Goal: Task Accomplishment & Management: Use online tool/utility

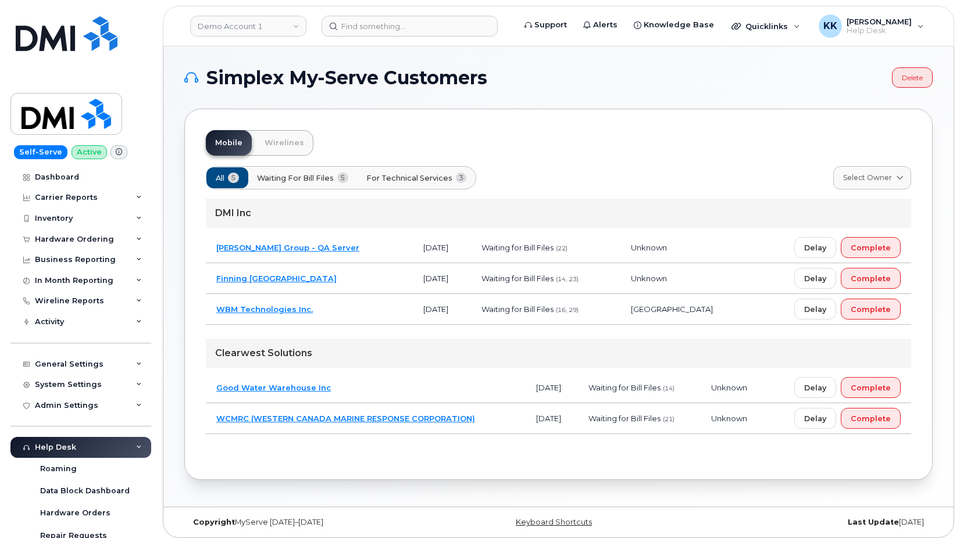
click at [335, 283] on td "Finning [GEOGRAPHIC_DATA]" at bounding box center [309, 278] width 207 height 31
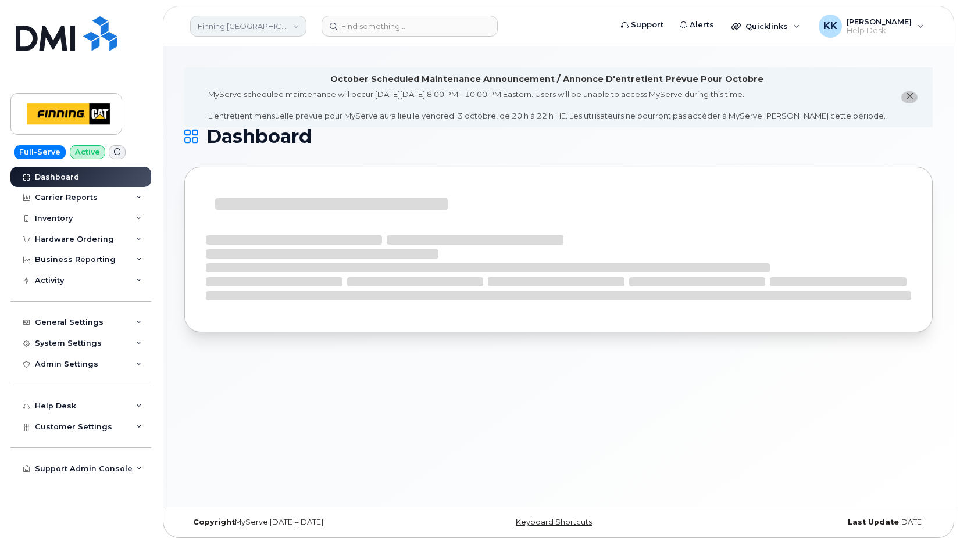
click at [235, 34] on link "Finning Canada" at bounding box center [248, 26] width 116 height 21
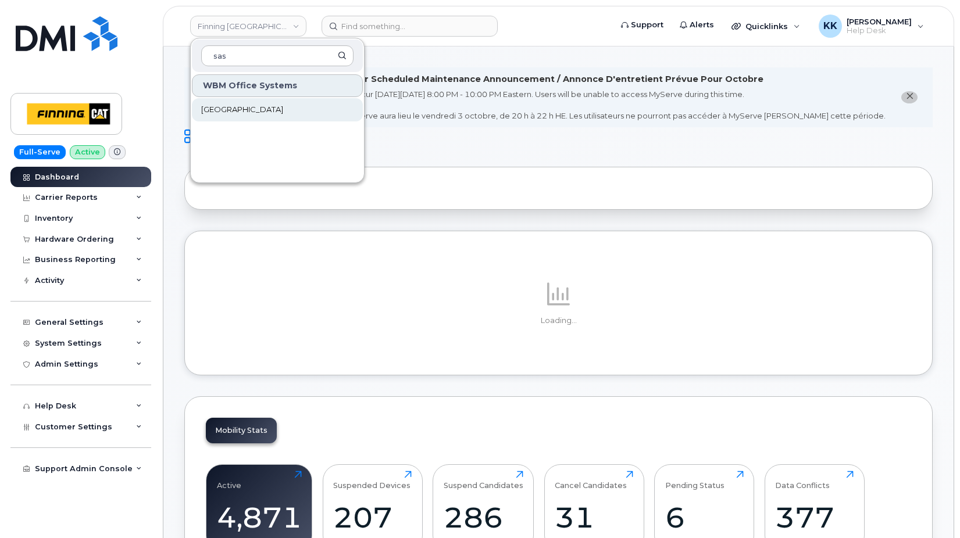
type input "sas"
click at [237, 112] on span "Saskatoon Health Region" at bounding box center [242, 110] width 82 height 12
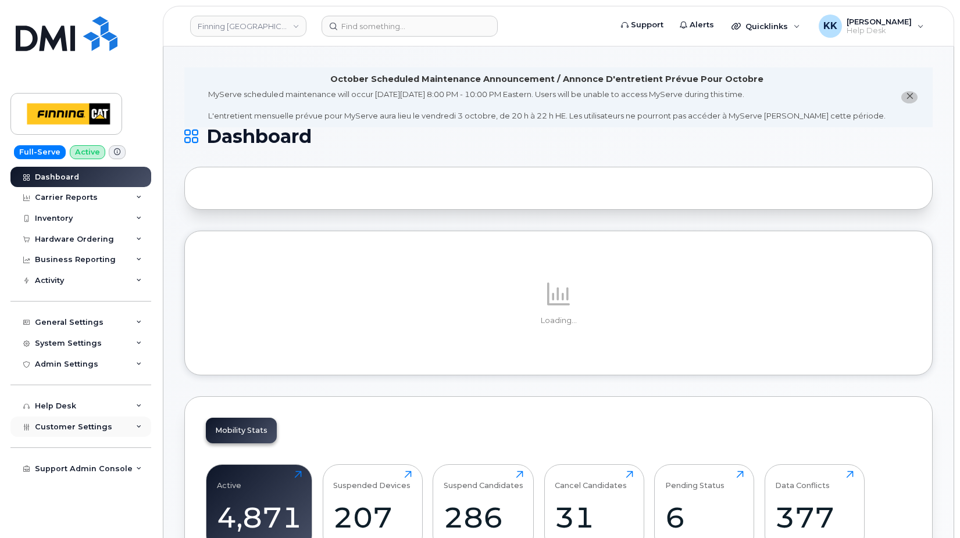
click at [82, 428] on span "Customer Settings" at bounding box center [73, 427] width 77 height 9
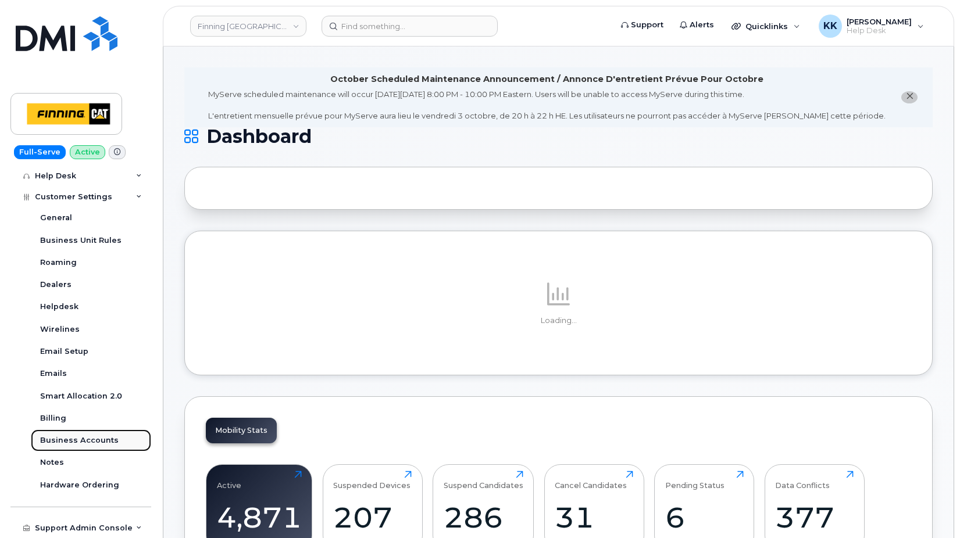
click at [76, 438] on div "Business Accounts" at bounding box center [79, 441] width 78 height 10
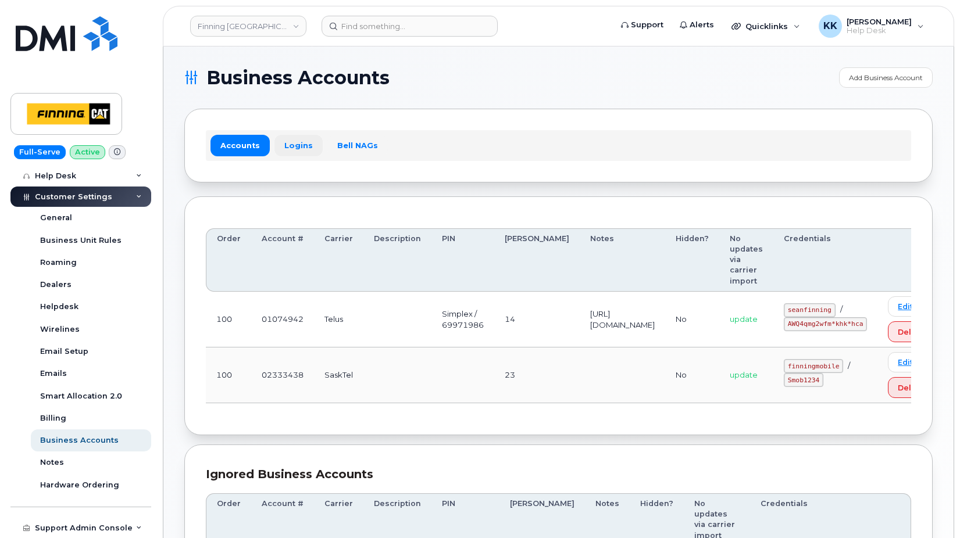
click at [299, 139] on link "Logins" at bounding box center [298, 145] width 48 height 21
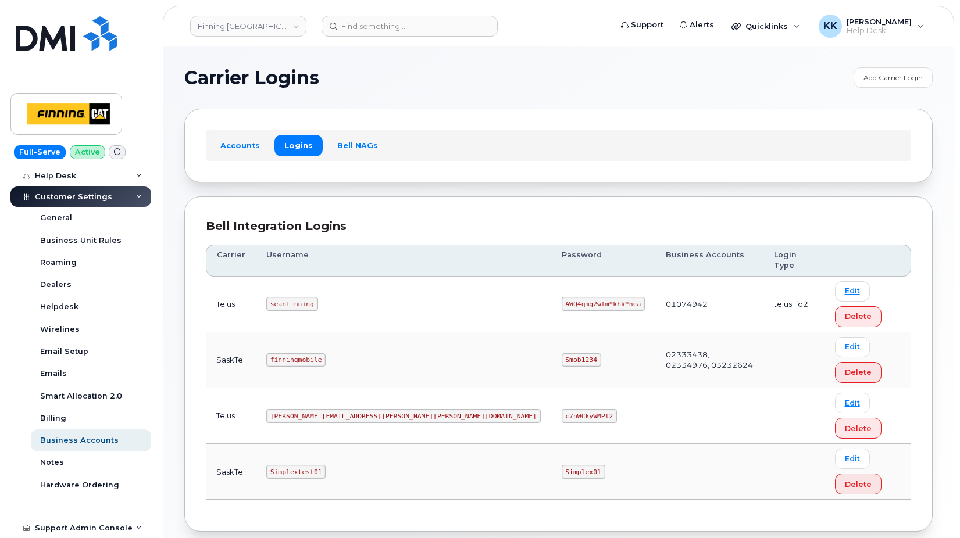
click at [286, 354] on code "finningmobile" at bounding box center [295, 361] width 59 height 14
click at [562, 354] on code "Smob1234" at bounding box center [582, 361] width 40 height 14
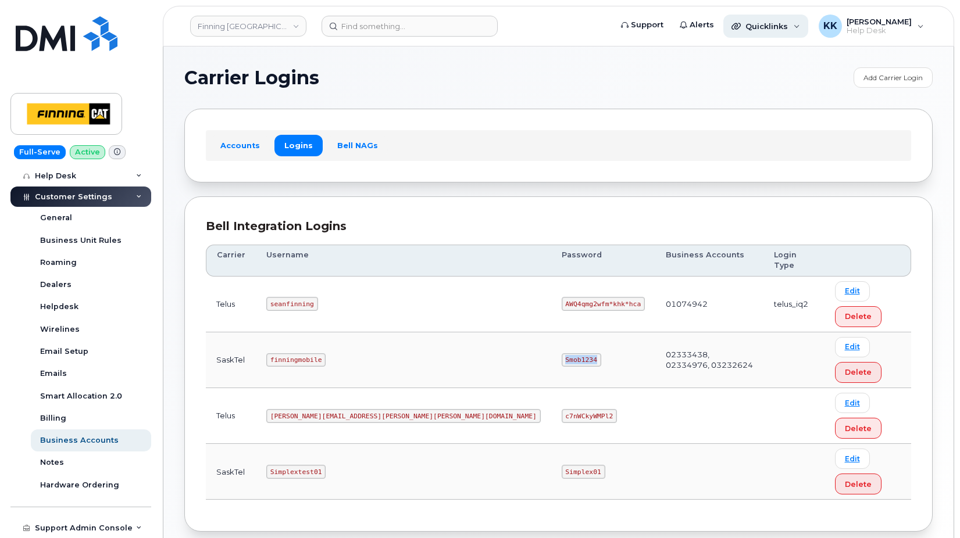
copy code "Smob1234"
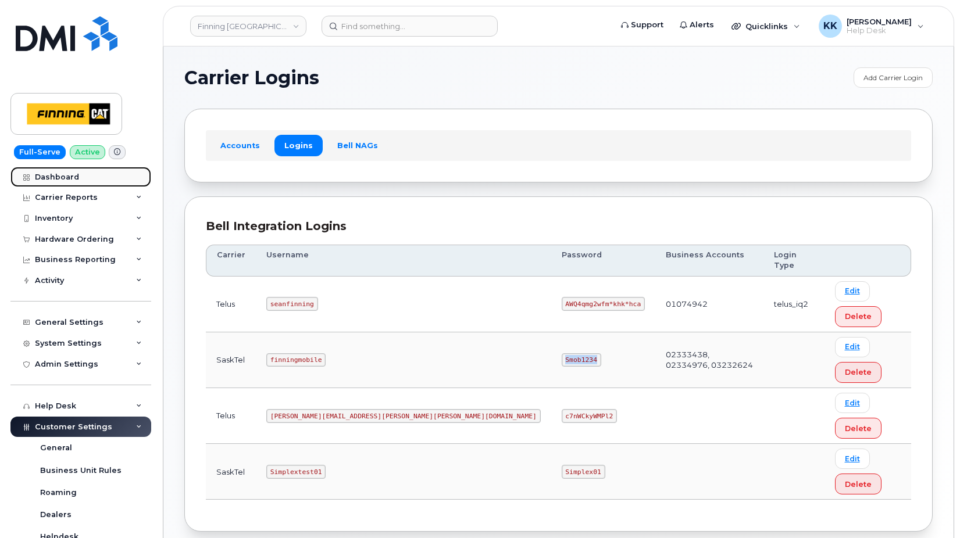
click at [79, 181] on link "Dashboard" at bounding box center [80, 177] width 141 height 21
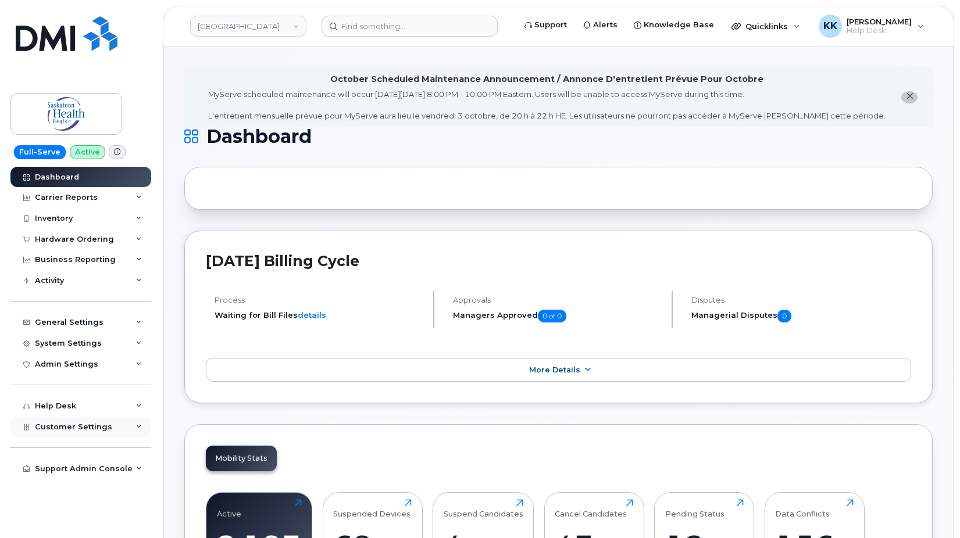
click at [76, 428] on span "Customer Settings" at bounding box center [73, 427] width 77 height 9
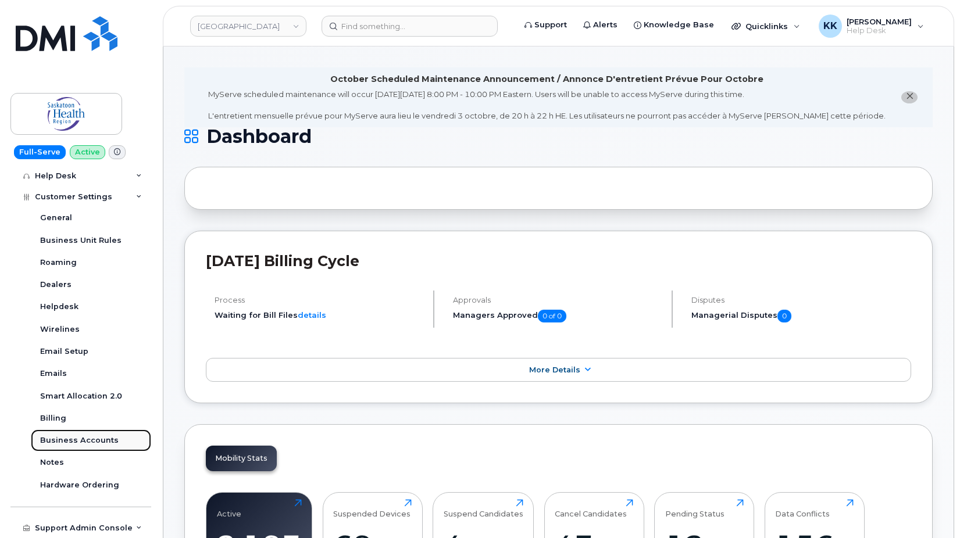
click at [77, 439] on div "Business Accounts" at bounding box center [79, 441] width 78 height 10
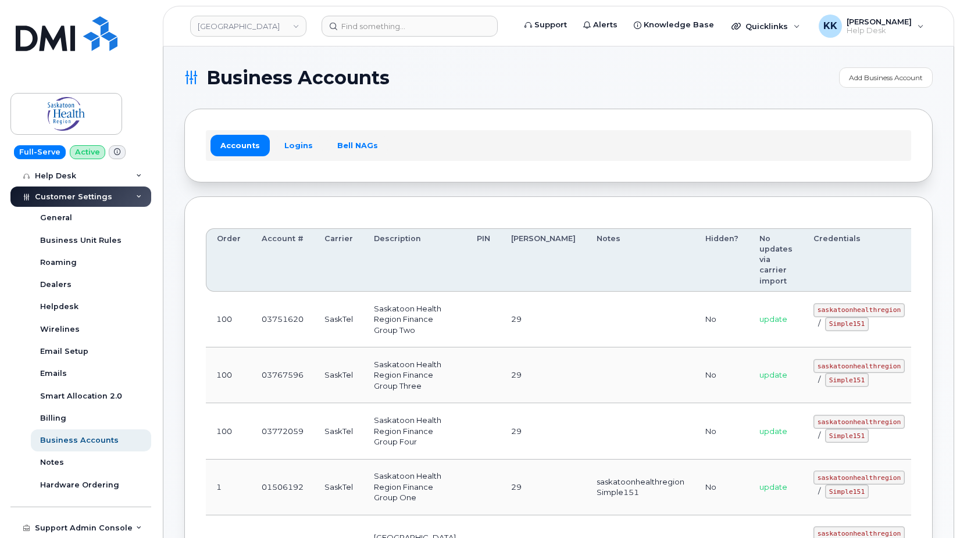
click at [294, 156] on div "Accounts Logins Bell NAGs" at bounding box center [558, 145] width 705 height 30
click at [295, 151] on link "Logins" at bounding box center [298, 145] width 48 height 21
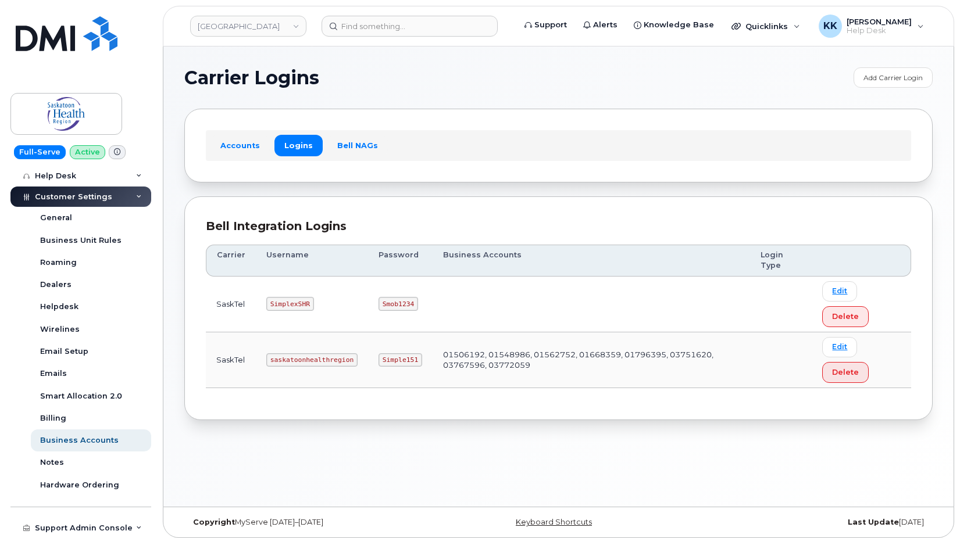
click at [328, 359] on code "saskatoonhealthregion" at bounding box center [311, 361] width 91 height 14
copy code "saskatoonhealthregion"
click at [400, 361] on code "Simple151" at bounding box center [401, 361] width 44 height 14
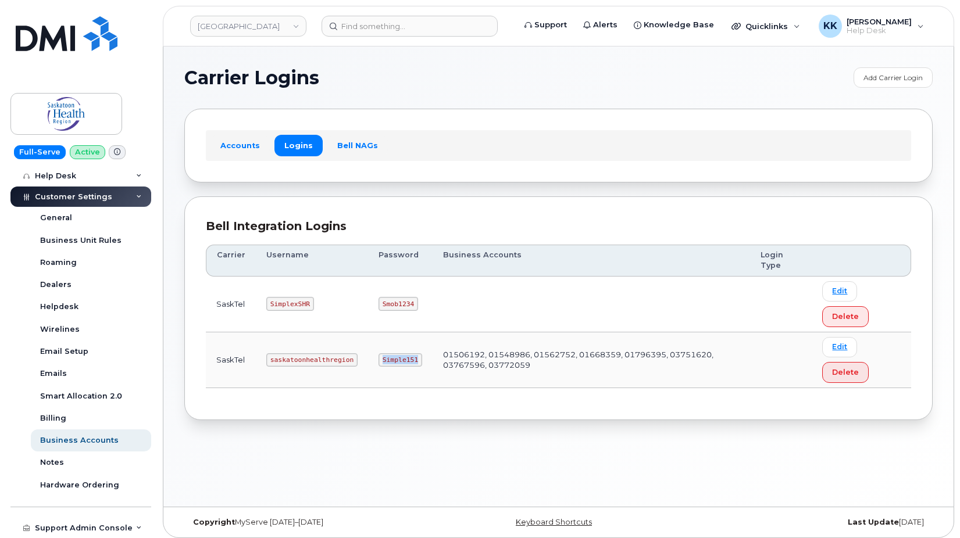
copy code "Simple151"
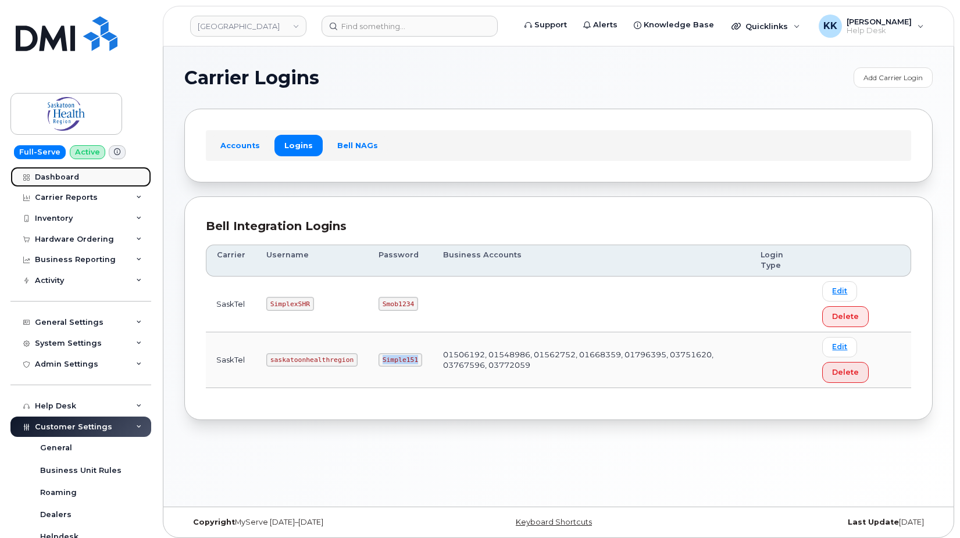
click at [59, 176] on div "Dashboard" at bounding box center [57, 177] width 44 height 9
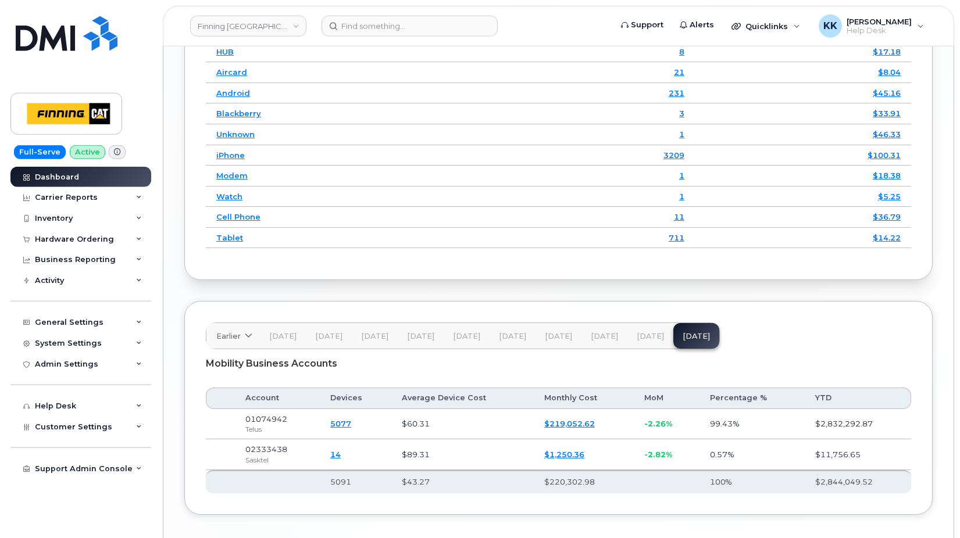
scroll to position [1744, 0]
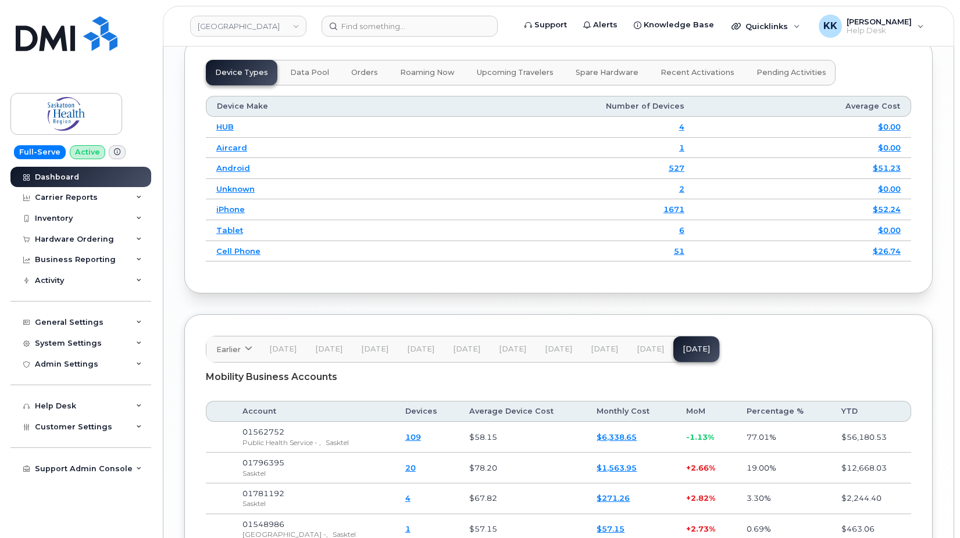
scroll to position [1669, 0]
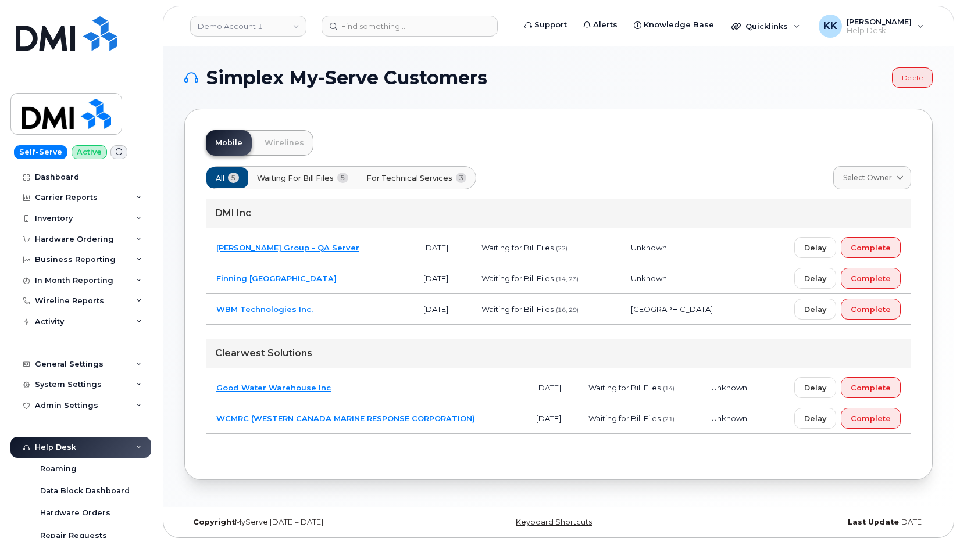
click at [374, 275] on td "Finning [GEOGRAPHIC_DATA]" at bounding box center [309, 278] width 207 height 31
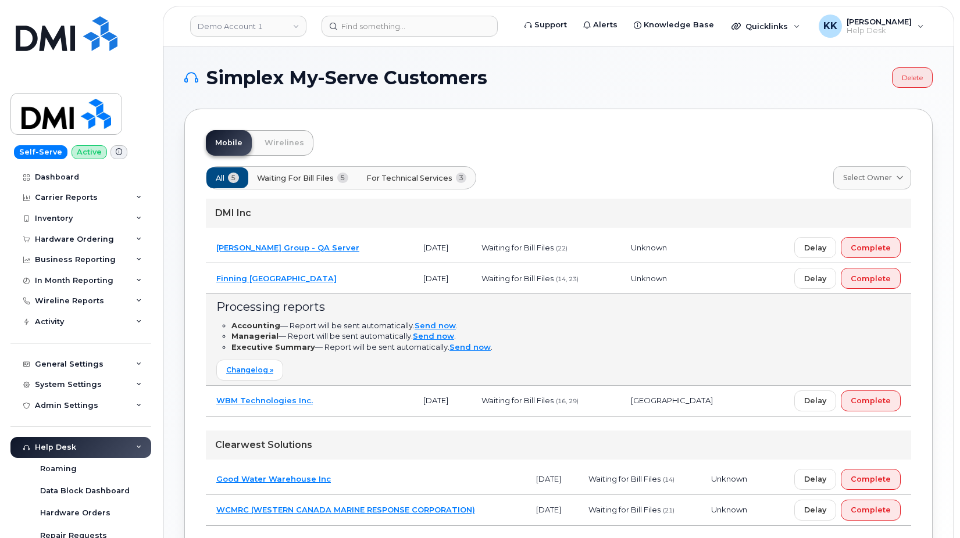
click at [374, 274] on td "Finning [GEOGRAPHIC_DATA]" at bounding box center [309, 278] width 207 height 31
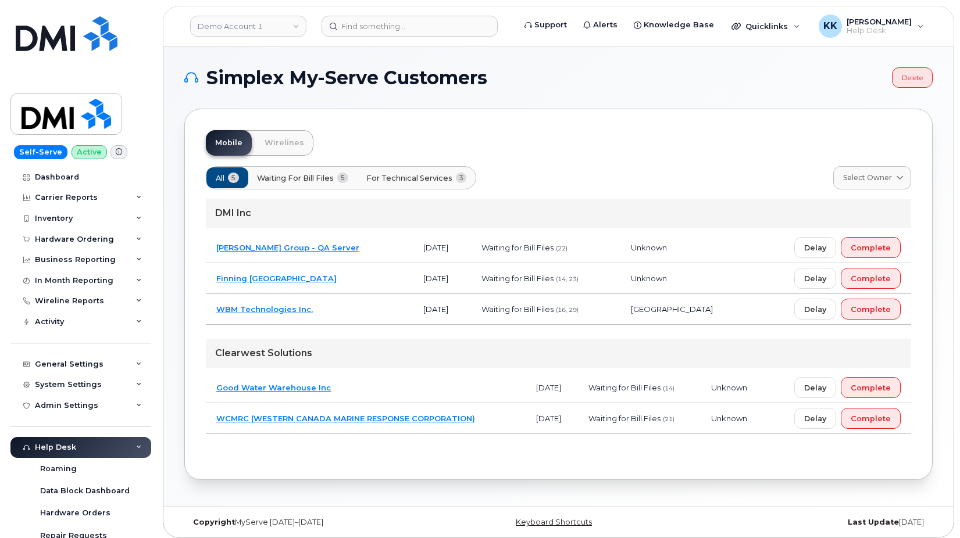
scroll to position [205, 0]
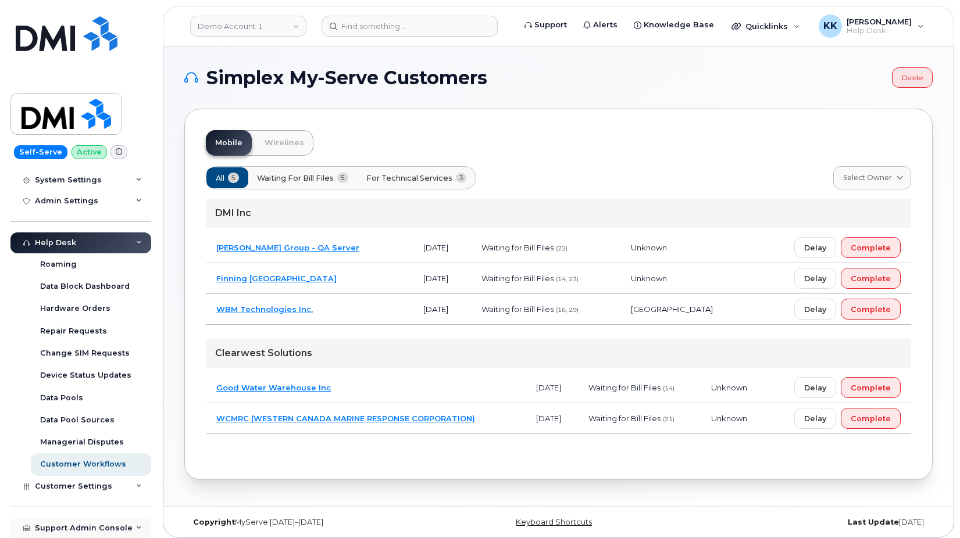
click at [89, 528] on div "Support Admin Console" at bounding box center [84, 528] width 98 height 9
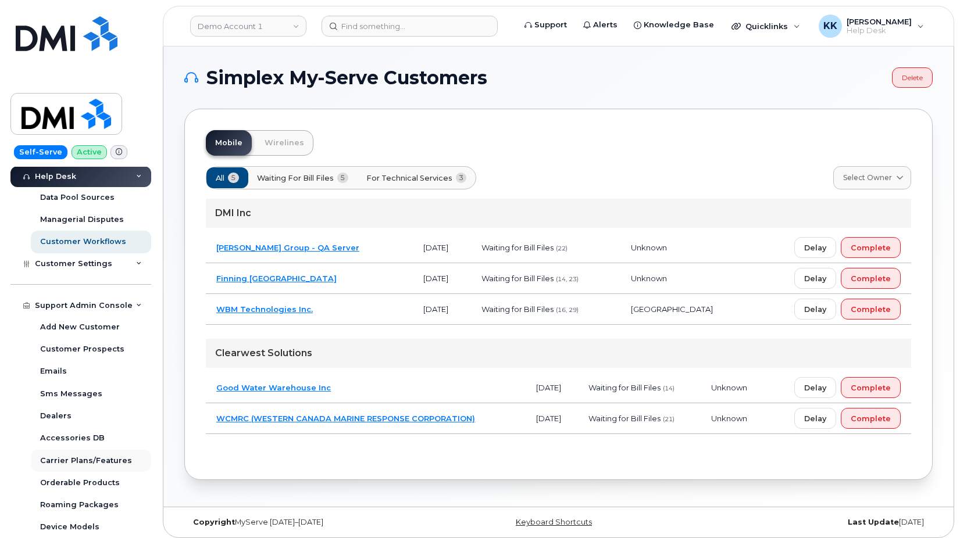
scroll to position [6, 0]
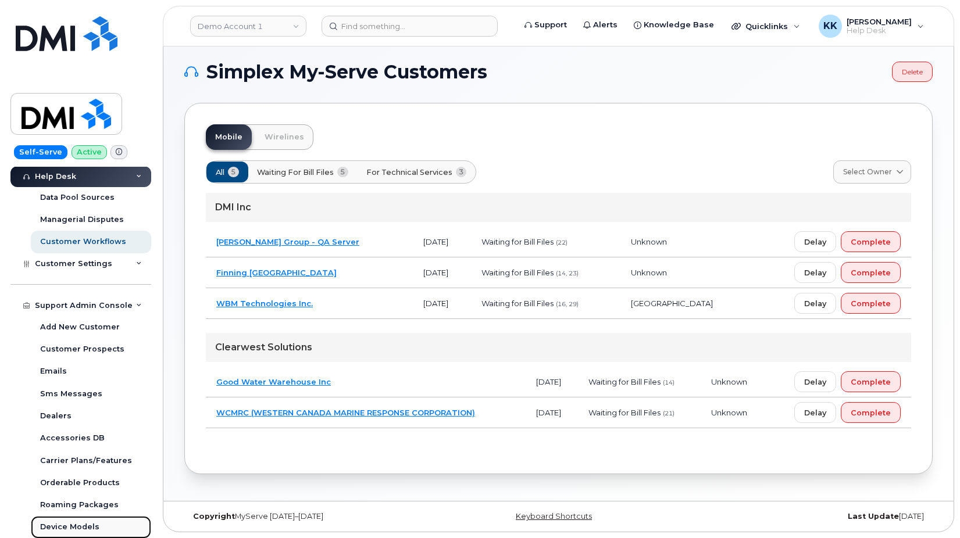
click at [83, 525] on div "Device Models" at bounding box center [69, 527] width 59 height 10
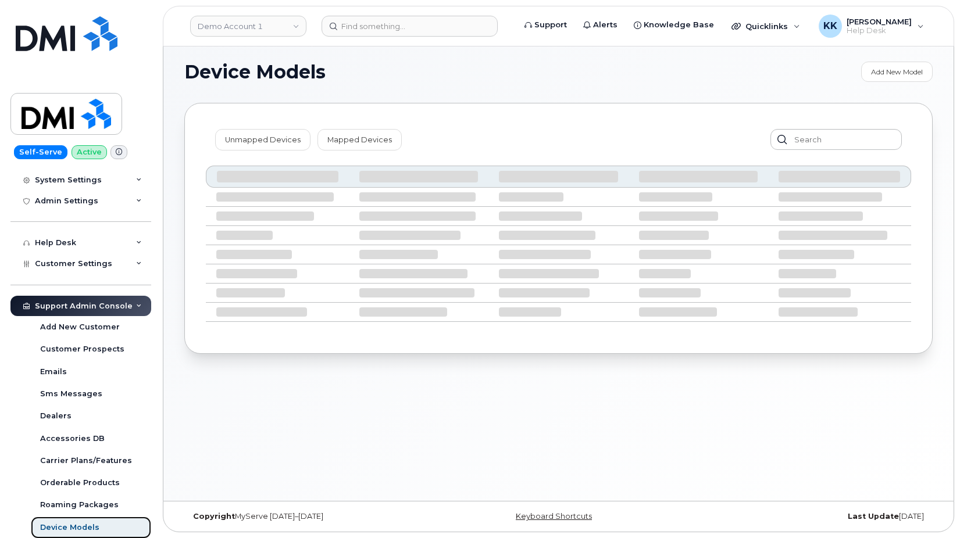
scroll to position [205, 0]
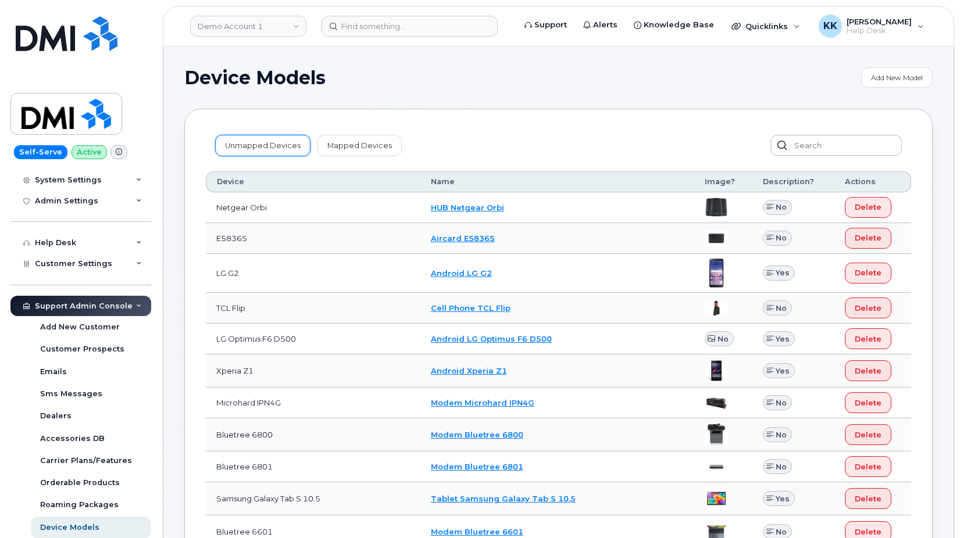
click at [243, 138] on link "Unmapped Devices" at bounding box center [262, 145] width 95 height 21
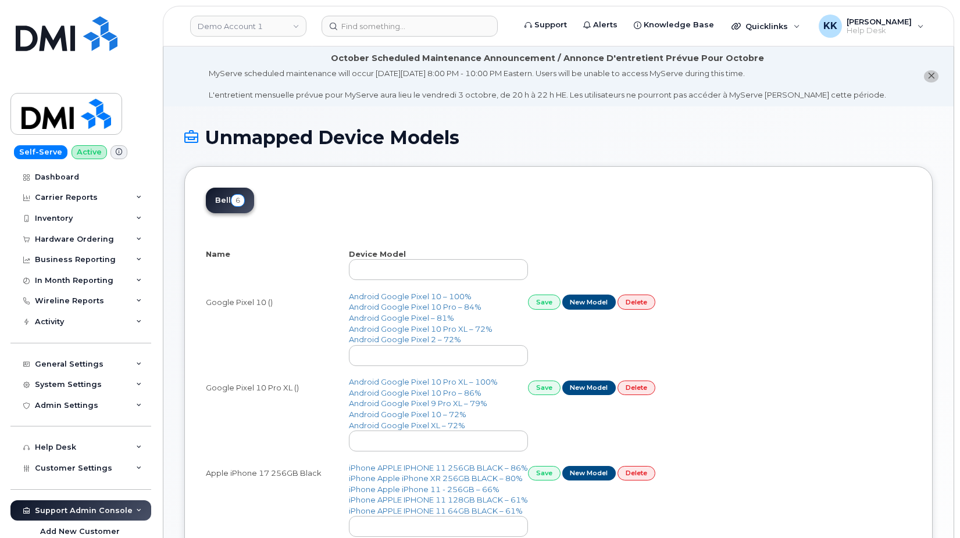
select select "25"
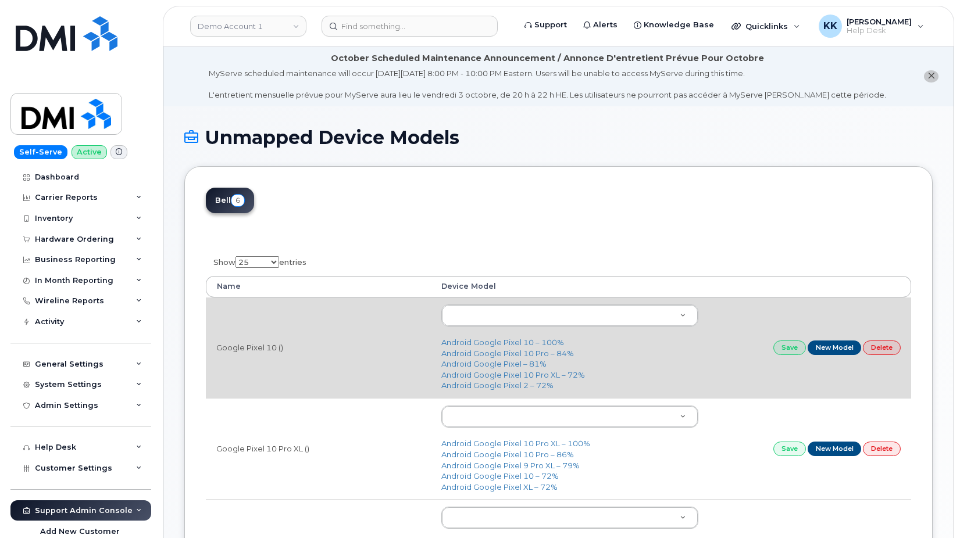
click at [381, 348] on td "Google Pixel 10 ()" at bounding box center [318, 348] width 225 height 101
click at [492, 347] on link "Android Google Pixel 10 – 100%" at bounding box center [502, 342] width 123 height 9
type input "2904"
click at [781, 348] on link "Save" at bounding box center [789, 348] width 33 height 15
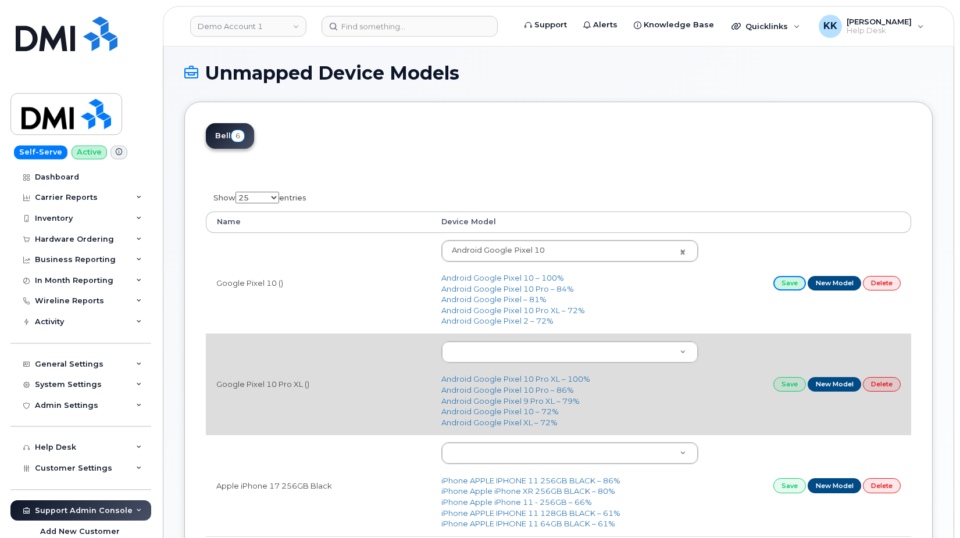
scroll to position [119, 0]
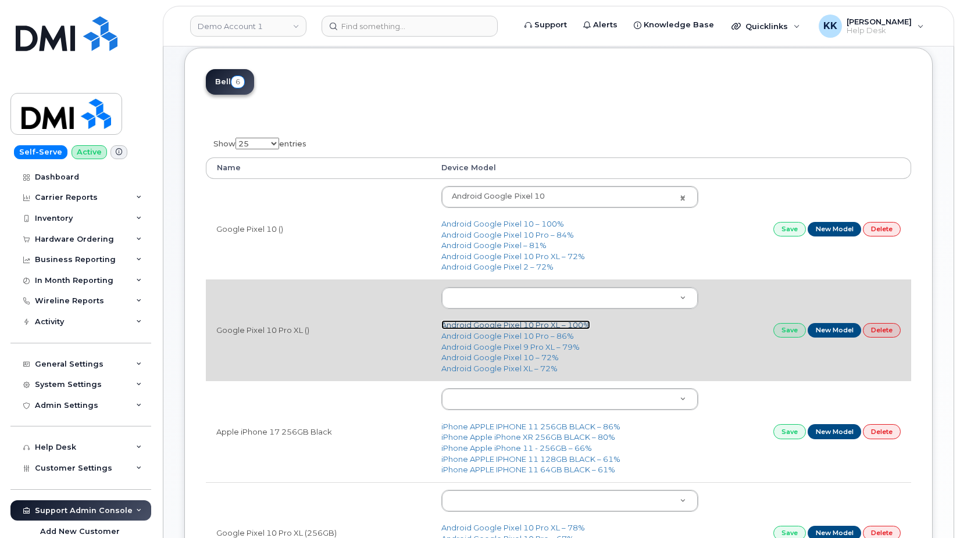
click at [527, 327] on link "Android Google Pixel 10 Pro XL – 100%" at bounding box center [515, 324] width 149 height 9
type input "2903"
click at [787, 333] on link "Save" at bounding box center [789, 330] width 33 height 15
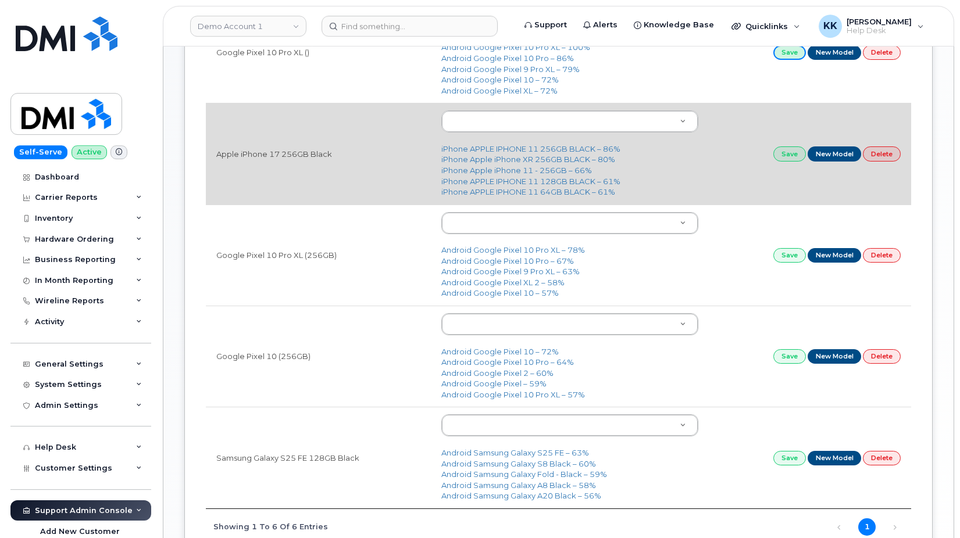
scroll to position [415, 0]
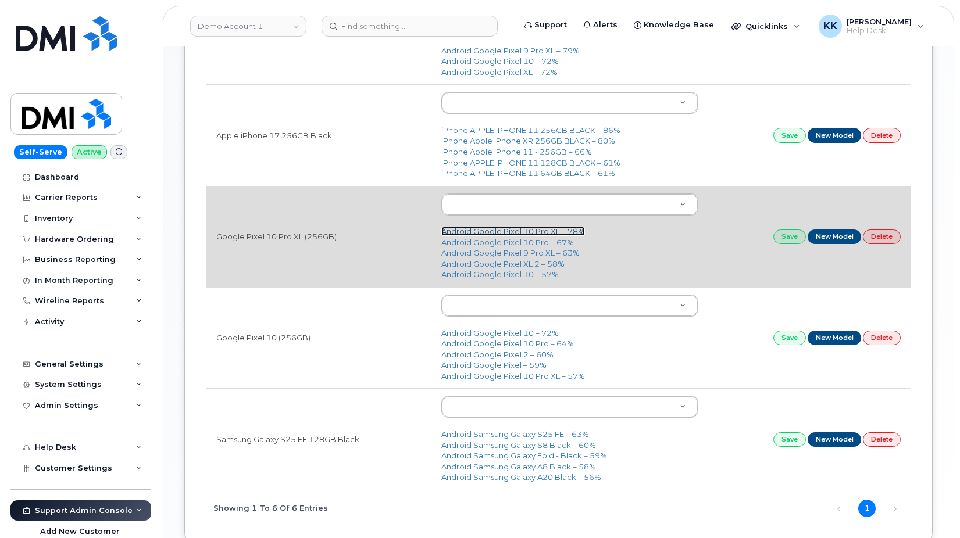
click at [513, 230] on link "Android Google Pixel 10 Pro XL – 78%" at bounding box center [513, 231] width 144 height 9
type input "2903"
click at [783, 236] on link "Save" at bounding box center [789, 237] width 33 height 15
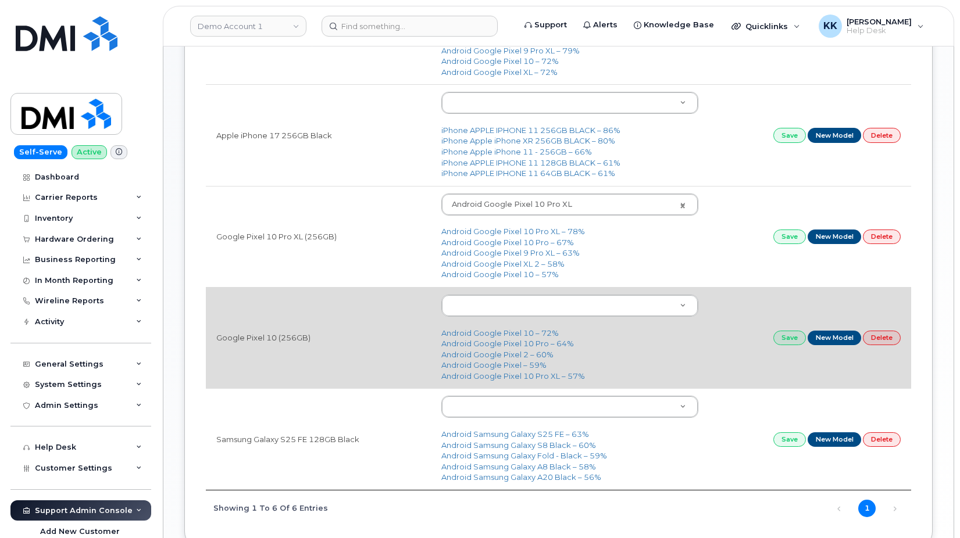
click at [476, 329] on td "Android Google Pixel 10 – 72% Android Google Pixel 10 Pro – 64% Android Google …" at bounding box center [569, 337] width 277 height 101
click at [474, 329] on td "Android Google Pixel 10 – 72% Android Google Pixel 10 Pro – 64% Android Google …" at bounding box center [569, 337] width 277 height 101
click at [474, 331] on link "Android Google Pixel 10 – 72%" at bounding box center [499, 333] width 117 height 9
type input "2904"
click at [785, 341] on link "Save" at bounding box center [789, 338] width 33 height 15
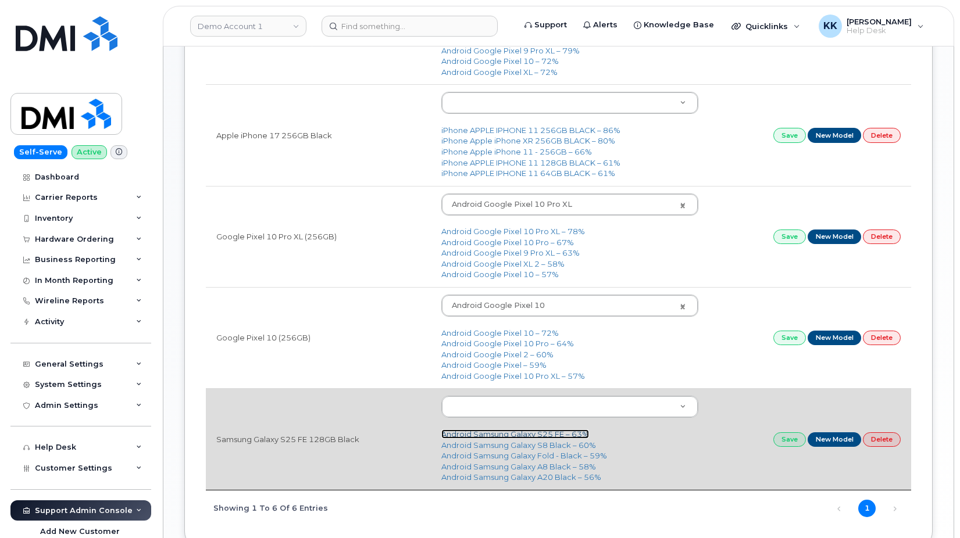
click at [513, 434] on link "Android Samsung Galaxy S25 FE – 63%" at bounding box center [515, 434] width 148 height 9
type input "2905"
click at [784, 438] on link "Save" at bounding box center [789, 440] width 33 height 15
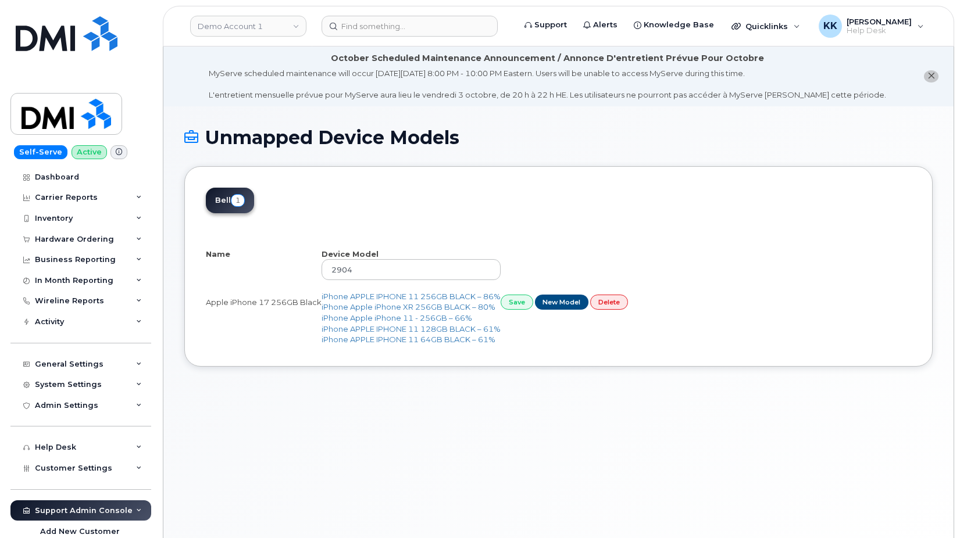
select select "25"
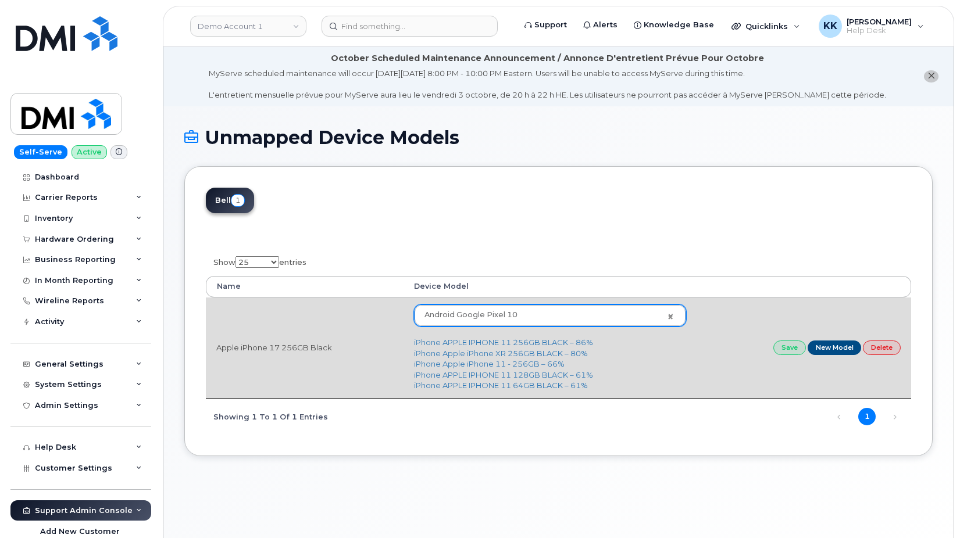
click at [512, 322] on body "Demo Account 1 Support Alerts Knowledge Base Quicklinks Suspend / Cancel Device…" at bounding box center [480, 302] width 960 height 604
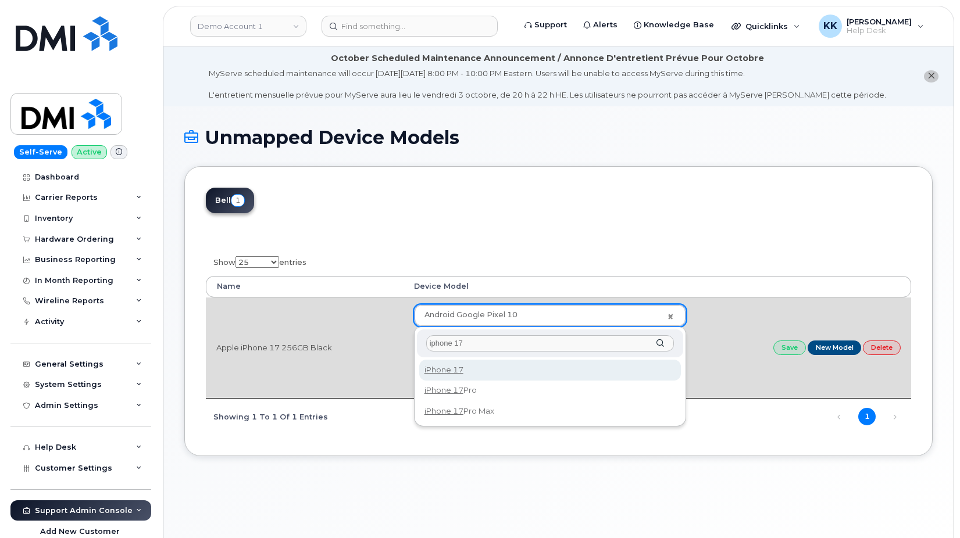
type input "iphone 17"
type input "2909"
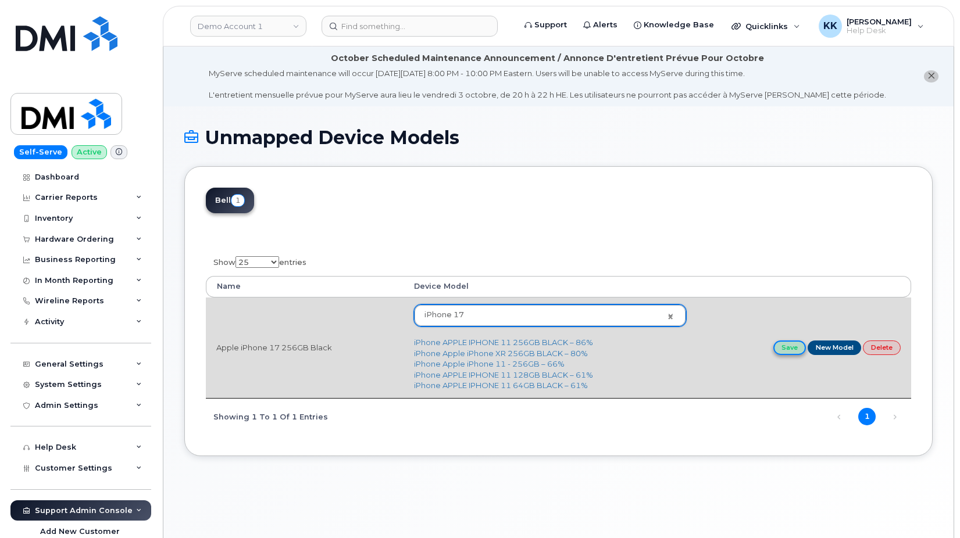
click at [784, 355] on link "Save" at bounding box center [789, 348] width 33 height 15
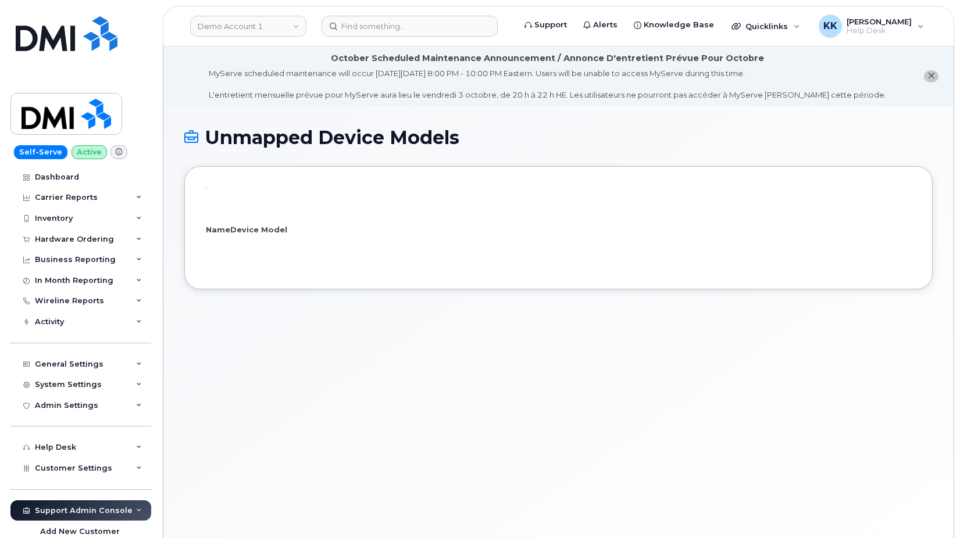
select select "25"
